Goal: Task Accomplishment & Management: Manage account settings

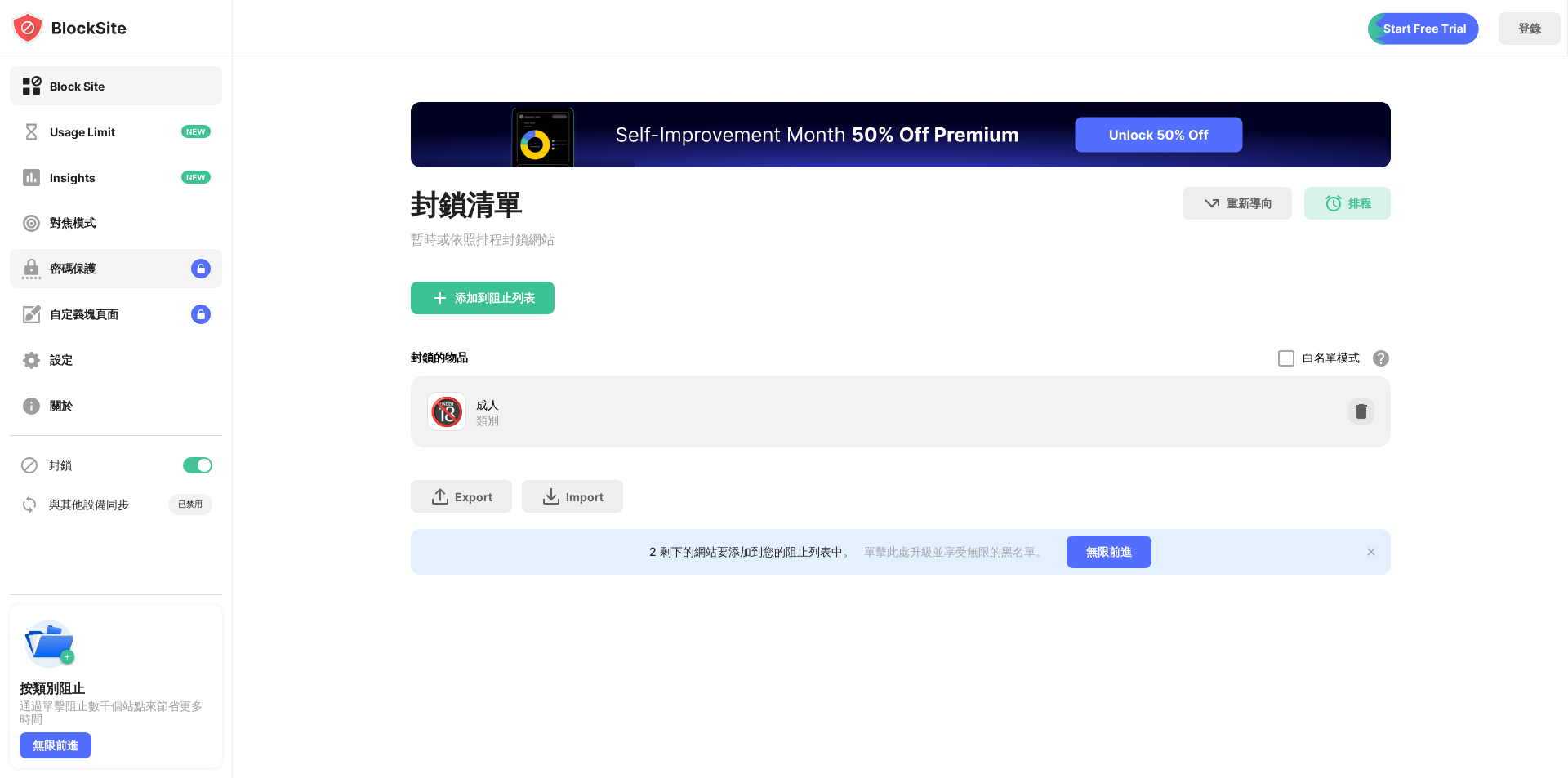
click at [82, 274] on div "密碼保護" at bounding box center [73, 269] width 46 height 15
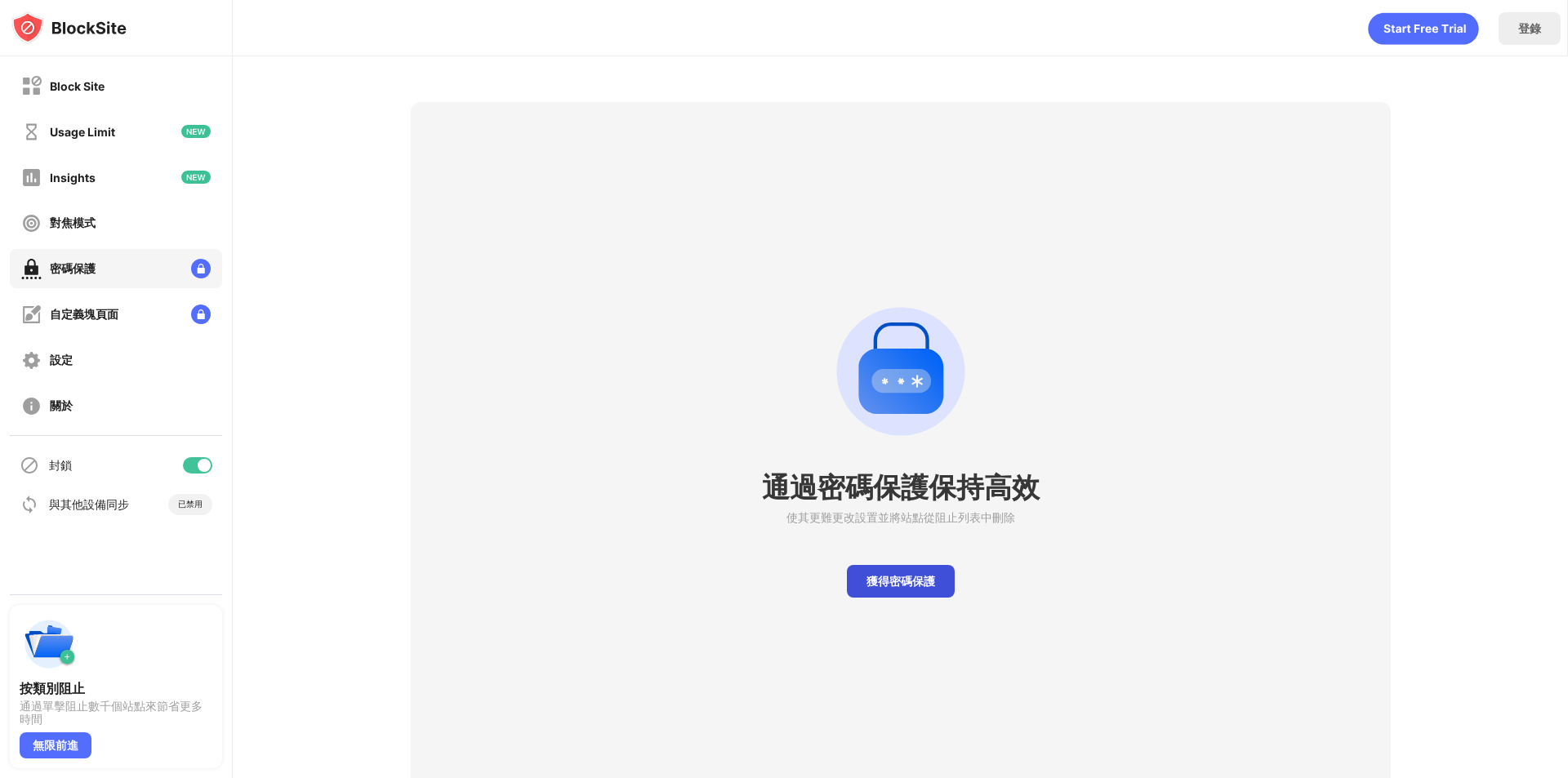
click at [887, 586] on div "獲得密碼保護" at bounding box center [900, 581] width 108 height 33
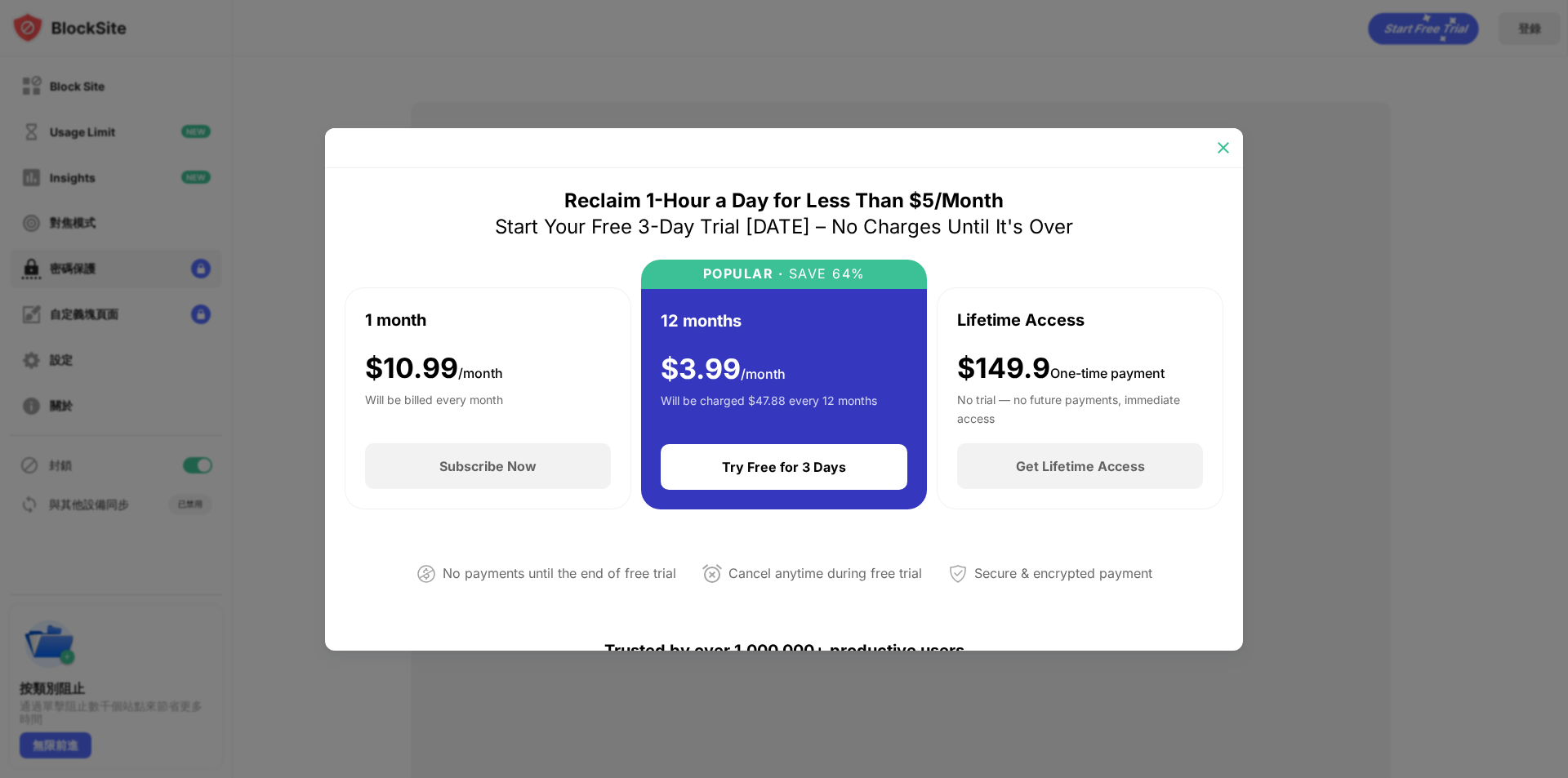
click at [1229, 146] on img at bounding box center [1223, 148] width 16 height 16
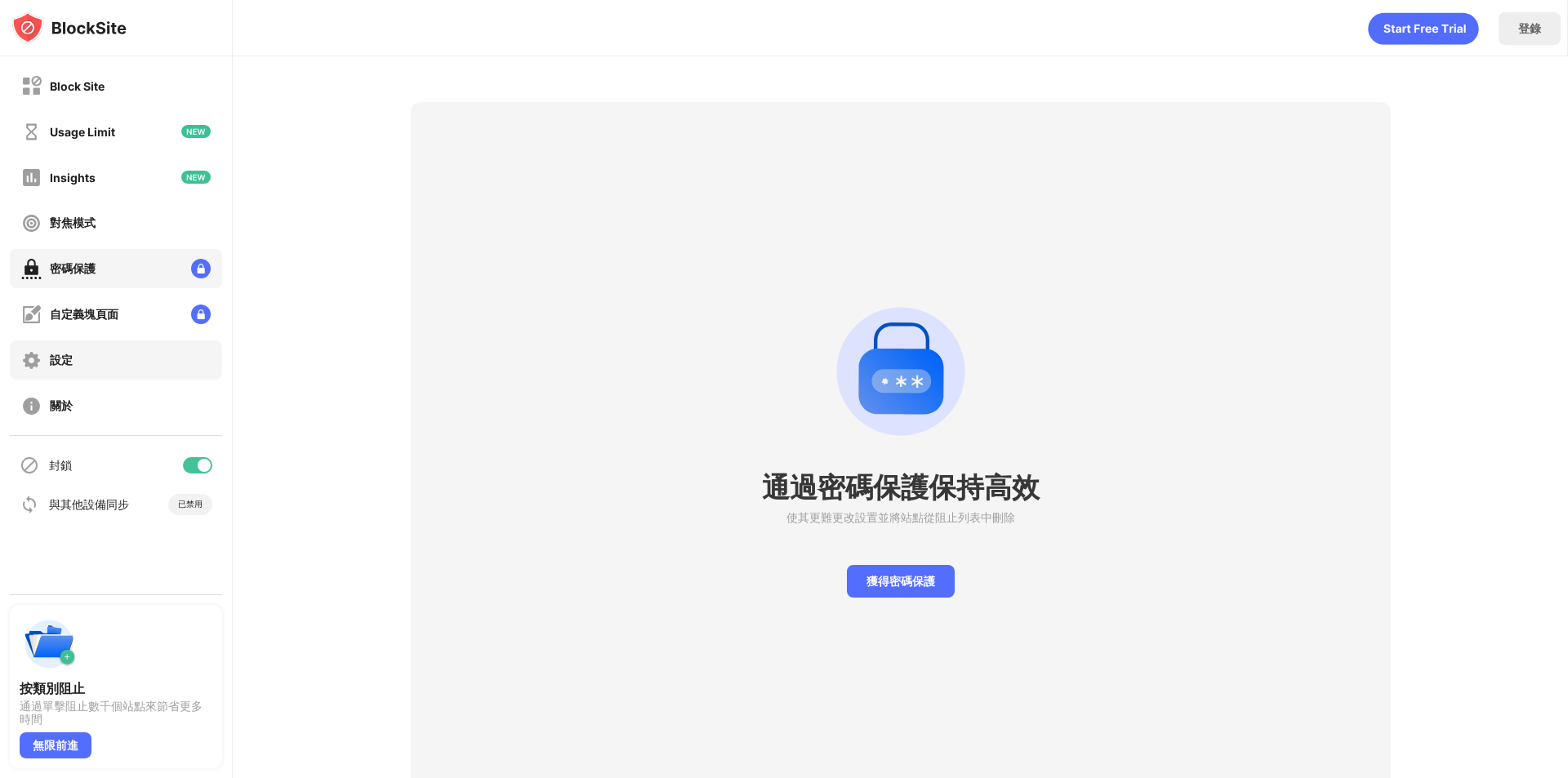
click at [76, 362] on div "設定" at bounding box center [116, 360] width 212 height 39
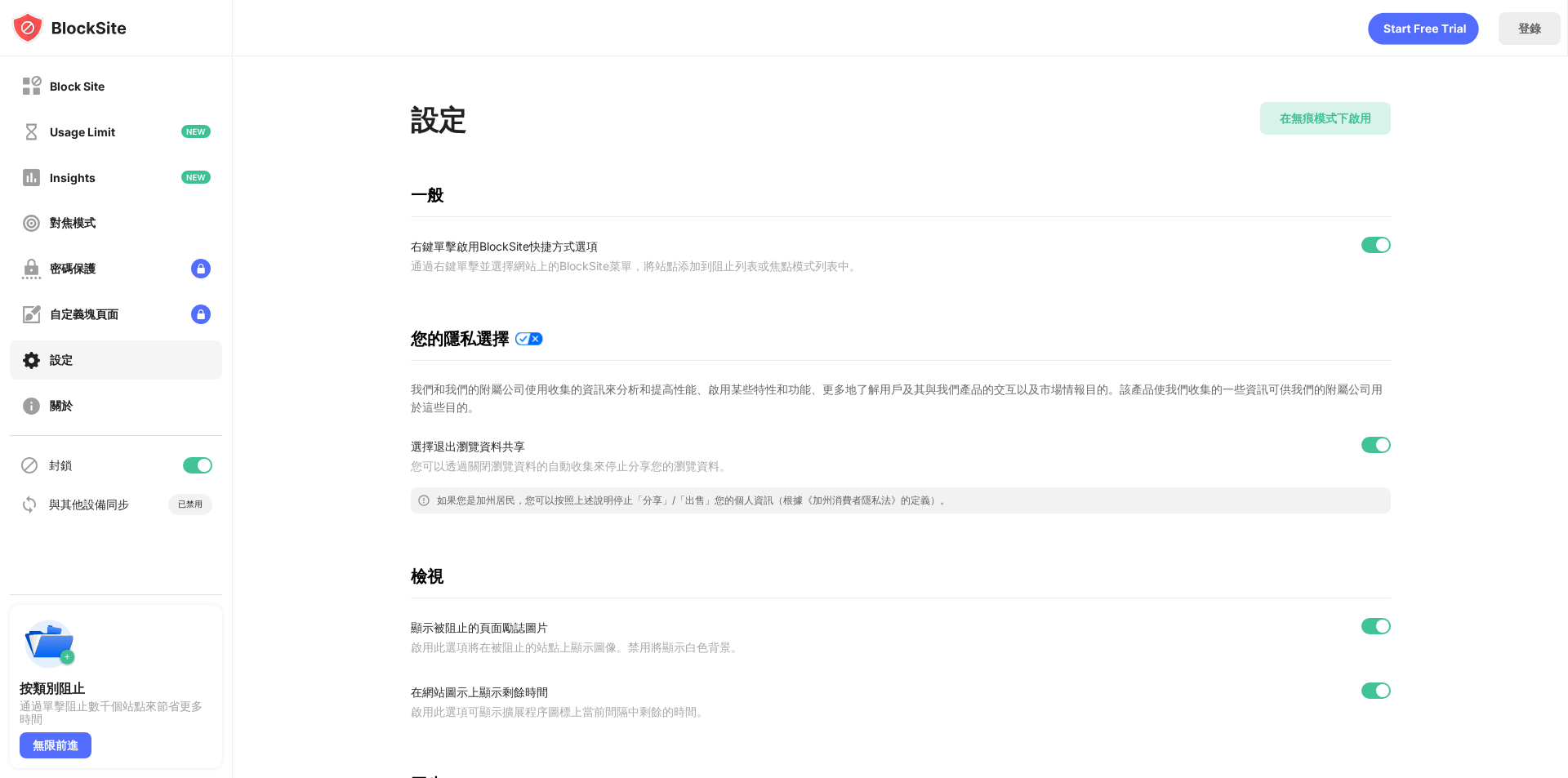
click at [1319, 123] on div "在無痕模式下啟用" at bounding box center [1325, 119] width 92 height 15
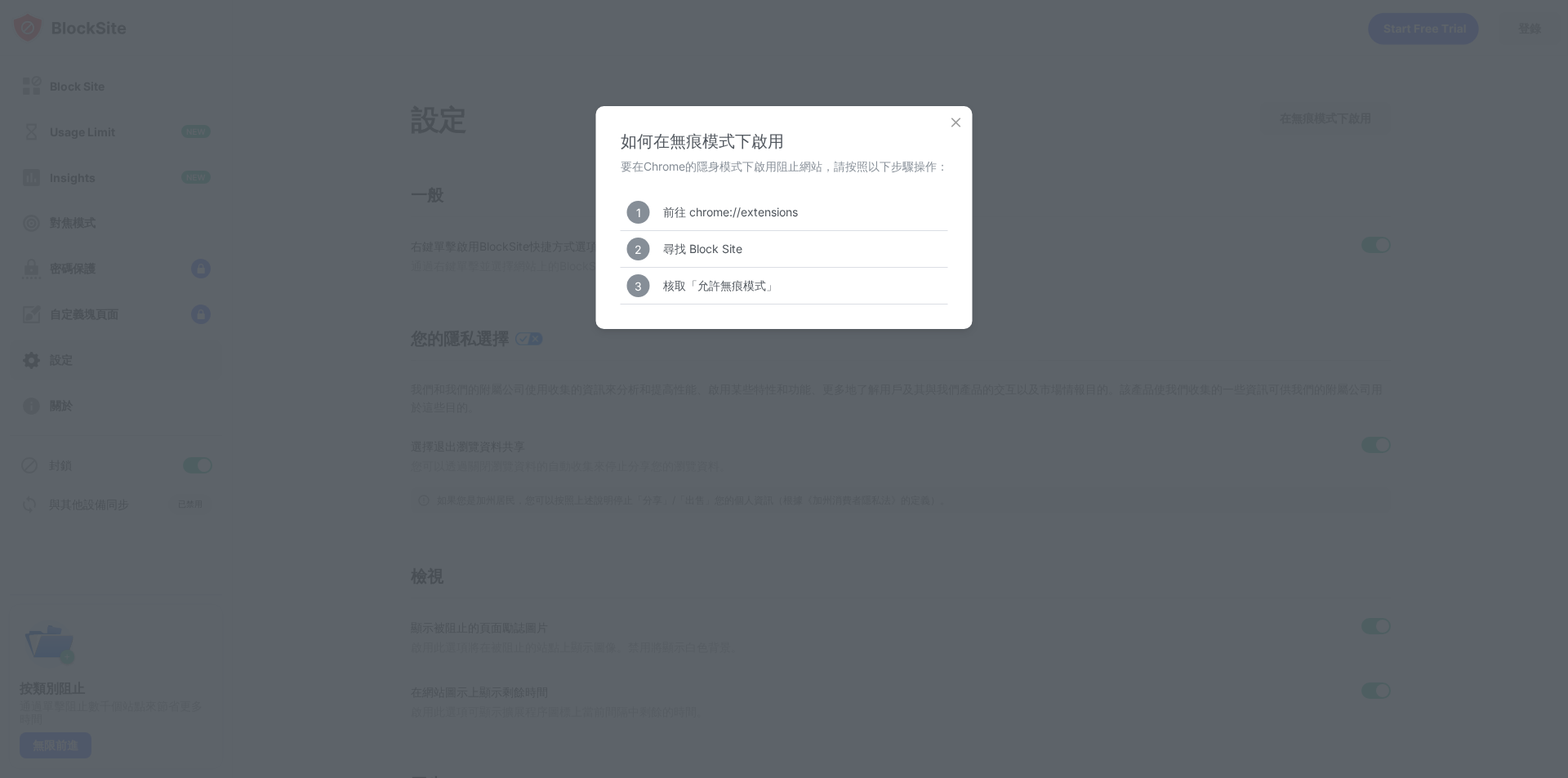
click at [746, 289] on div "核取「允許無痕模式」" at bounding box center [720, 286] width 115 height 15
drag, startPoint x: 738, startPoint y: 216, endPoint x: 810, endPoint y: 214, distance: 72.0
click at [810, 214] on div "1 前往 chrome://extensions" at bounding box center [785, 212] width 328 height 36
click at [958, 126] on img at bounding box center [956, 122] width 16 height 16
